Goal: Use online tool/utility: Use online tool/utility

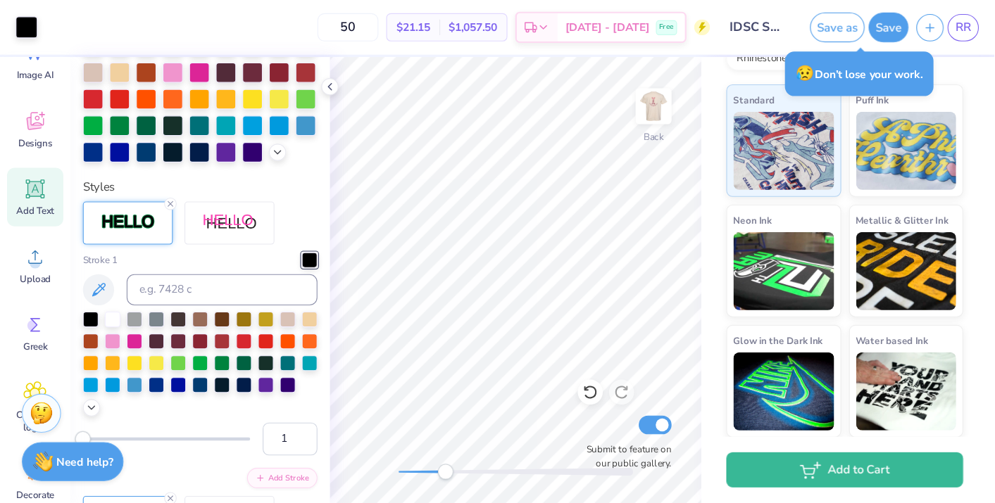
scroll to position [52, 0]
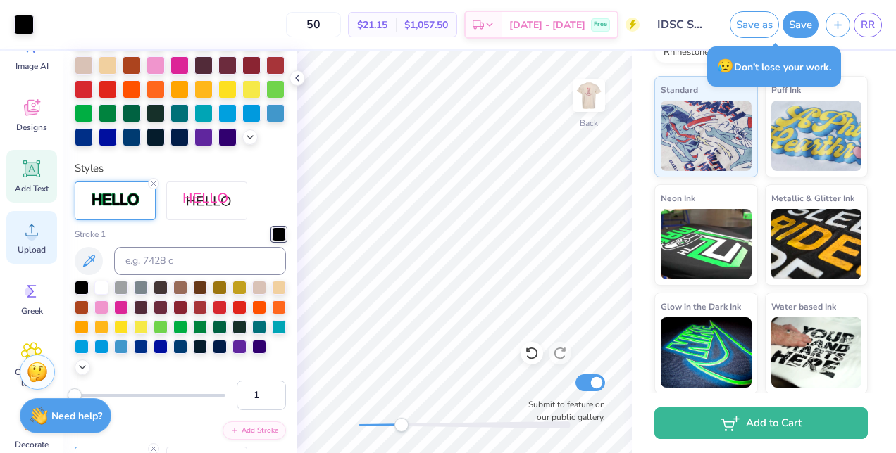
click at [29, 242] on div "Upload" at bounding box center [31, 237] width 51 height 53
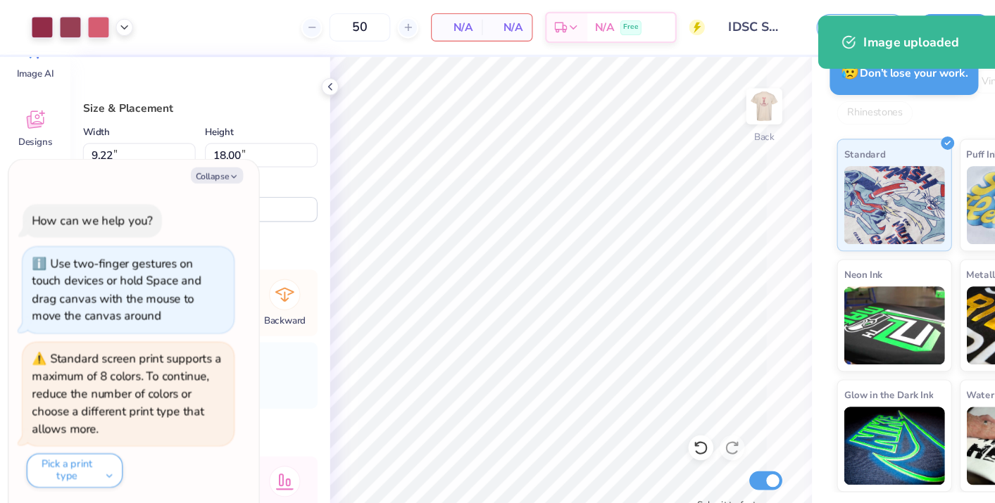
scroll to position [225, 0]
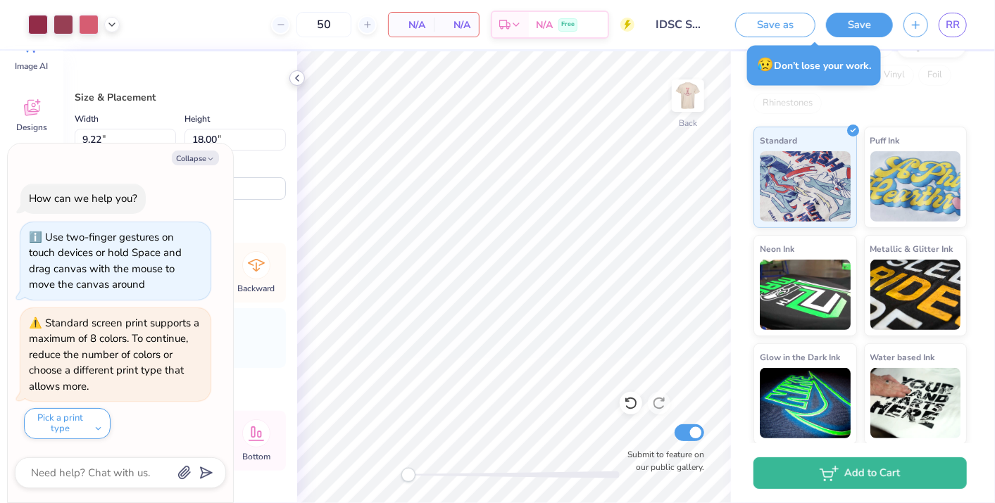
click at [296, 76] on icon at bounding box center [296, 78] width 11 height 11
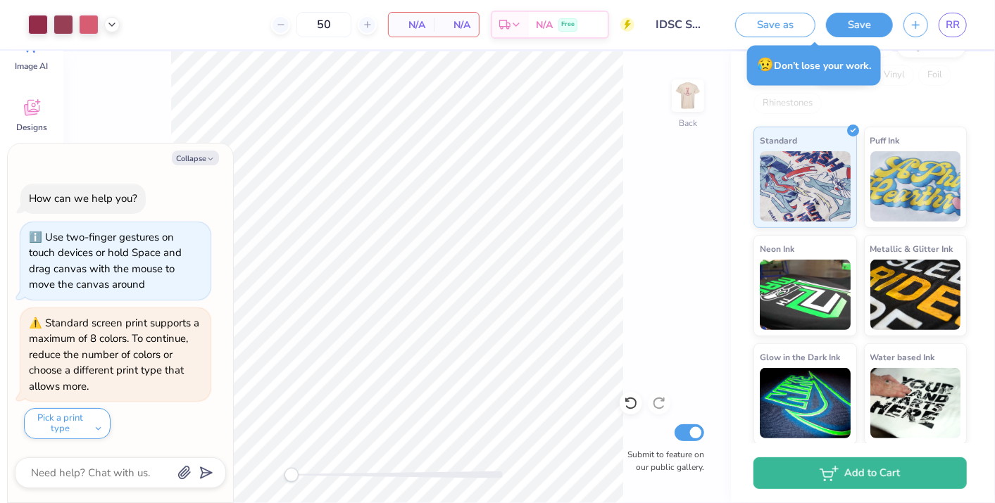
type textarea "x"
type input "3.55"
type input "6.93"
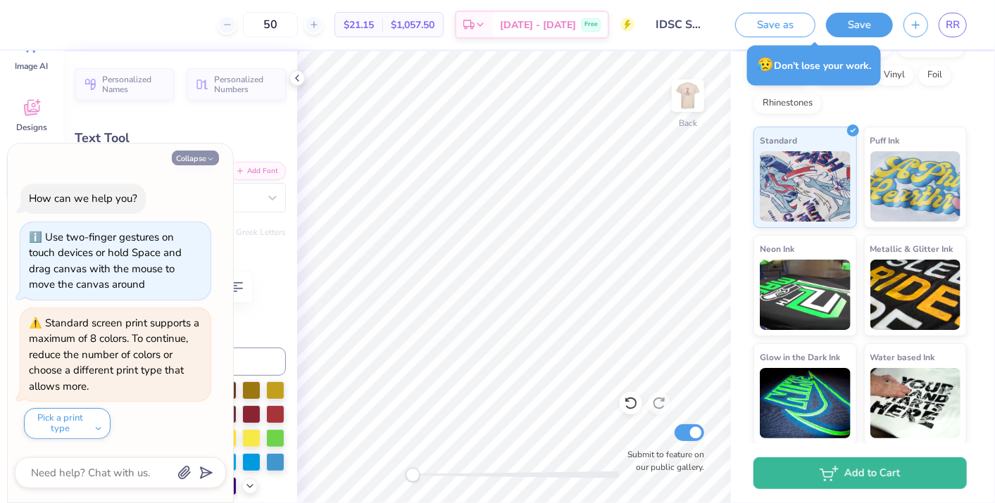
click at [209, 159] on icon "button" at bounding box center [210, 159] width 8 height 8
type textarea "x"
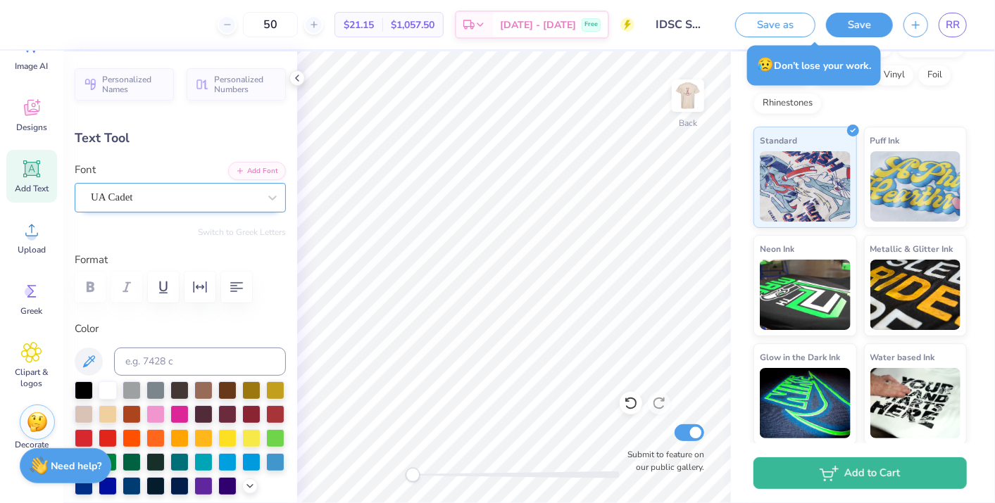
scroll to position [37, 0]
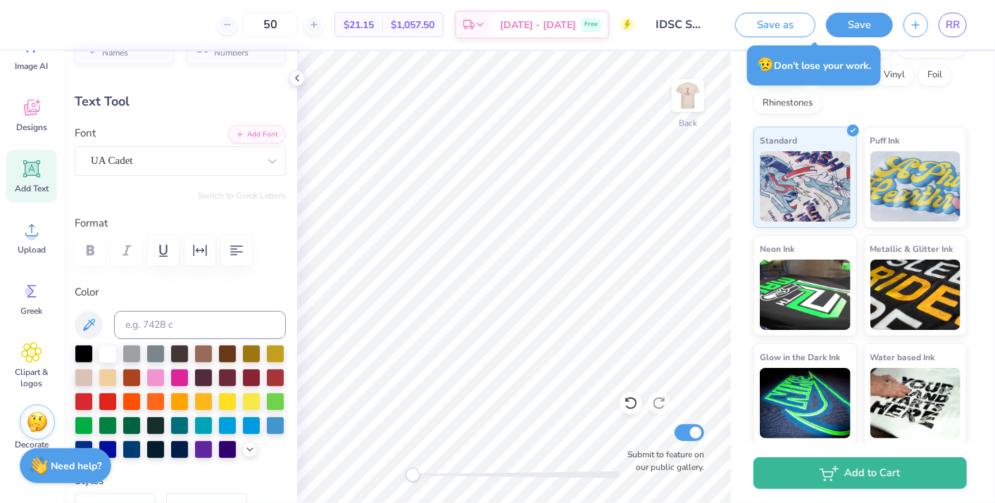
type input "4.55"
type input "0.26"
type input "6.28"
